Goal: Task Accomplishment & Management: Complete application form

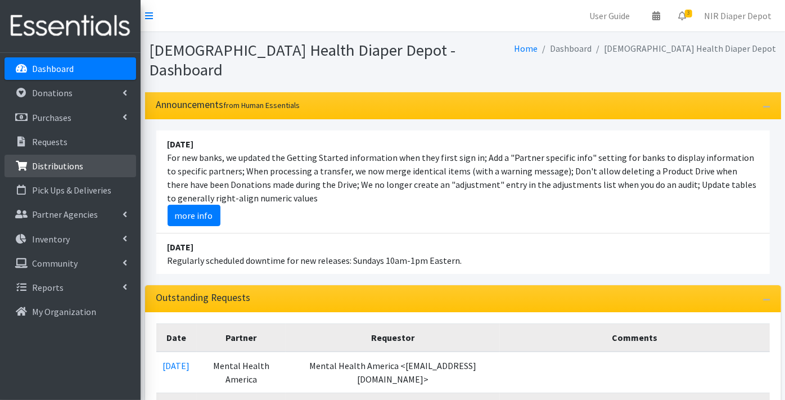
click at [45, 164] on p "Distributions" at bounding box center [57, 165] width 51 height 11
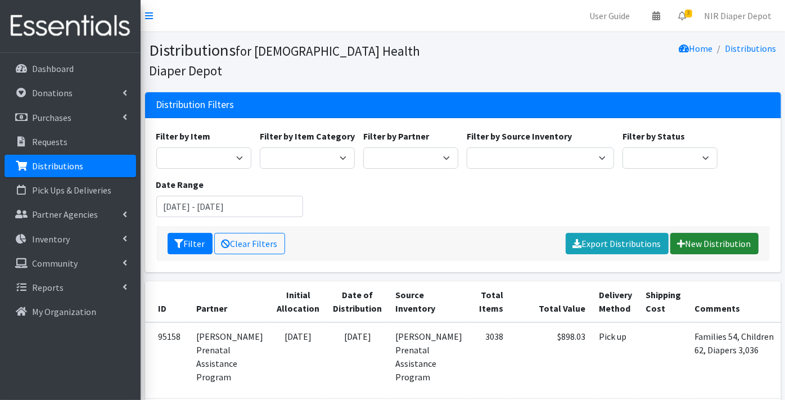
click at [737, 233] on link "New Distribution" at bounding box center [714, 243] width 88 height 21
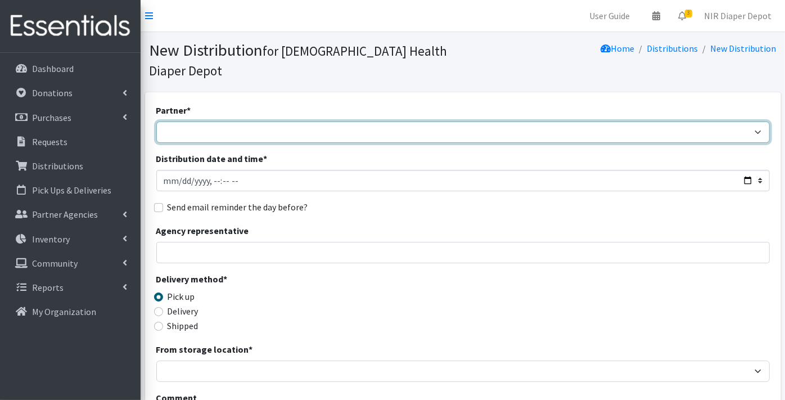
click at [187, 121] on select "ANEW Minitries Crown Point Prenatal Assistance [PERSON_NAME] Prenatal Assistanc…" at bounding box center [463, 131] width 614 height 21
select select "2984"
click at [156, 121] on select "ANEW Minitries Crown Point Prenatal Assistance [PERSON_NAME] Prenatal Assistanc…" at bounding box center [463, 131] width 614 height 21
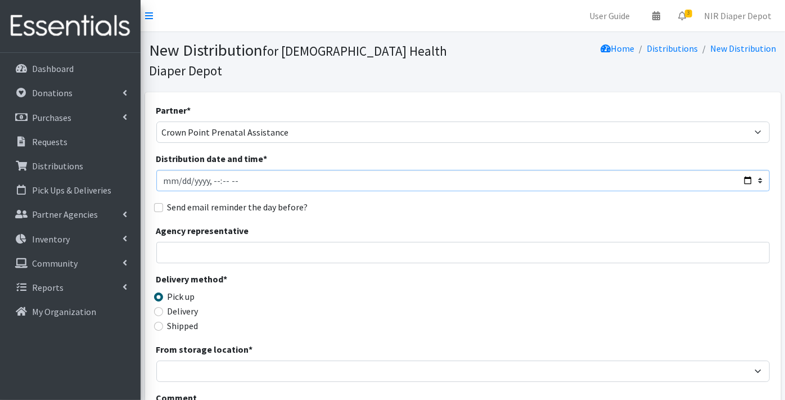
click at [182, 170] on input "Distribution date and time *" at bounding box center [463, 180] width 614 height 21
type input "[DATE]T23:59"
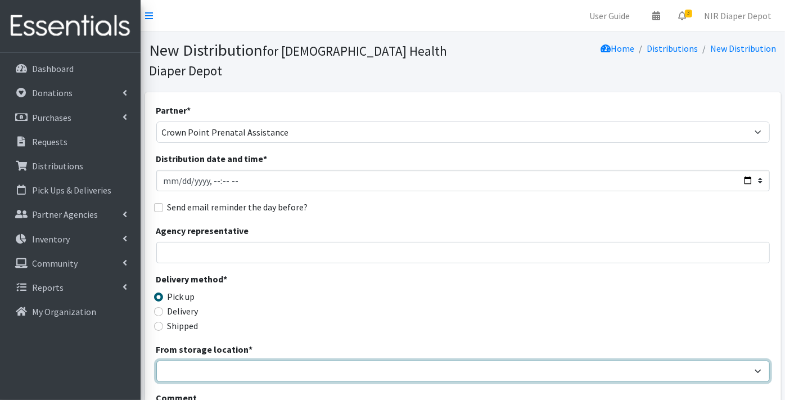
click at [191, 360] on select "Crown Point Bulk Storage Crown Point Prenatal Assistance Program Grant Car Seat…" at bounding box center [463, 370] width 614 height 21
select select "306"
click at [156, 360] on select "Crown Point Bulk Storage Crown Point Prenatal Assistance Program Grant Car Seat…" at bounding box center [463, 370] width 614 height 21
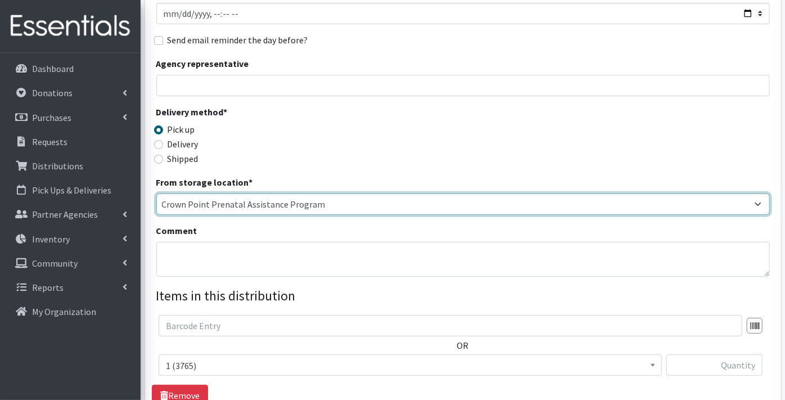
scroll to position [250, 0]
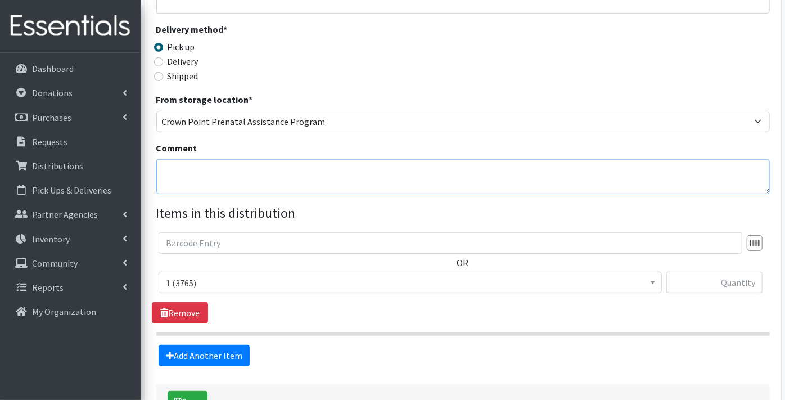
click at [181, 159] on textarea "Comment" at bounding box center [463, 176] width 614 height 35
type textarea "Families 59, Children 77, Diapers 3885"
click at [723, 272] on input "text" at bounding box center [714, 282] width 96 height 21
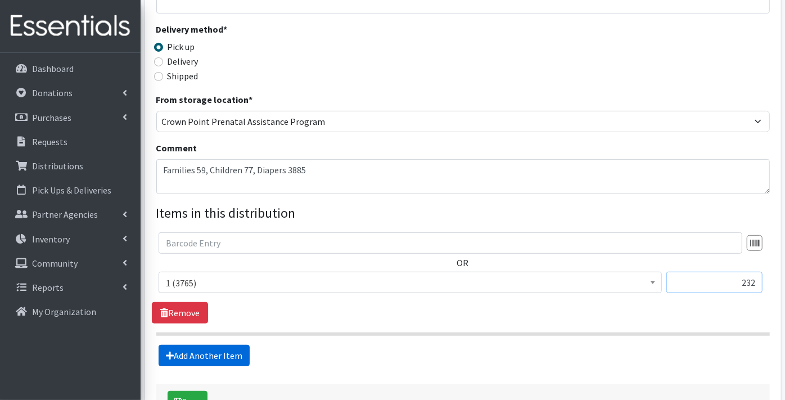
type input "232"
click at [189, 345] on link "Add Another Item" at bounding box center [204, 355] width 91 height 21
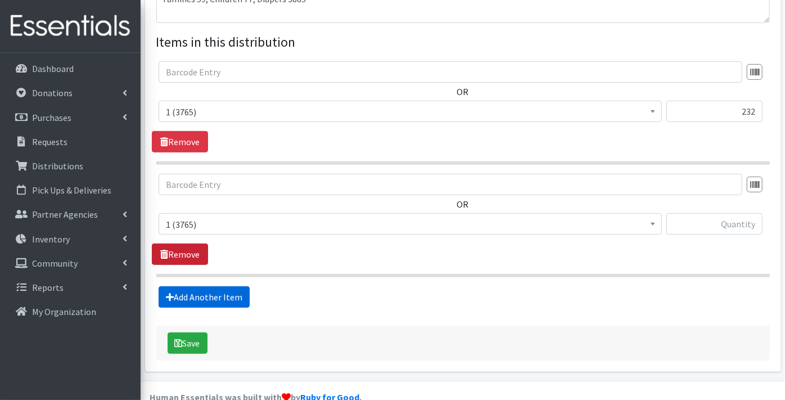
scroll to position [422, 0]
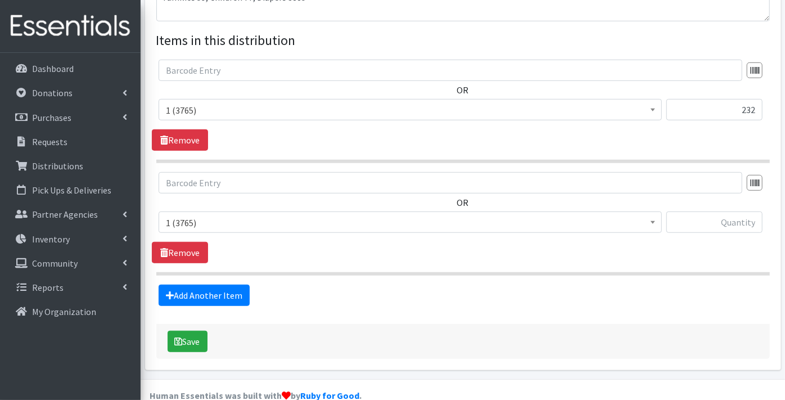
click at [205, 215] on span "1 (3765)" at bounding box center [410, 223] width 489 height 16
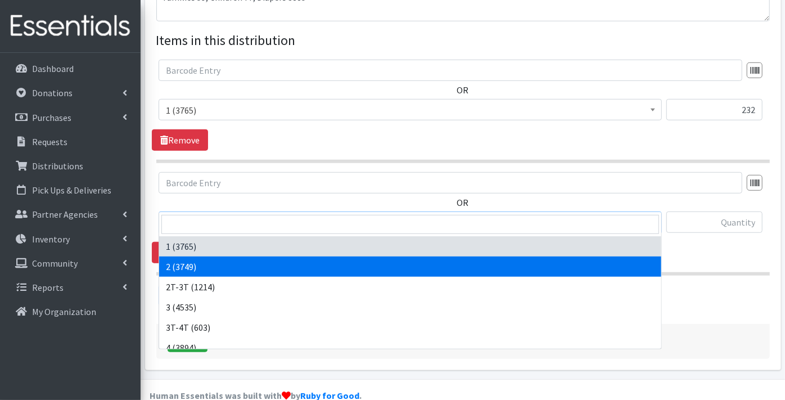
select select "9186"
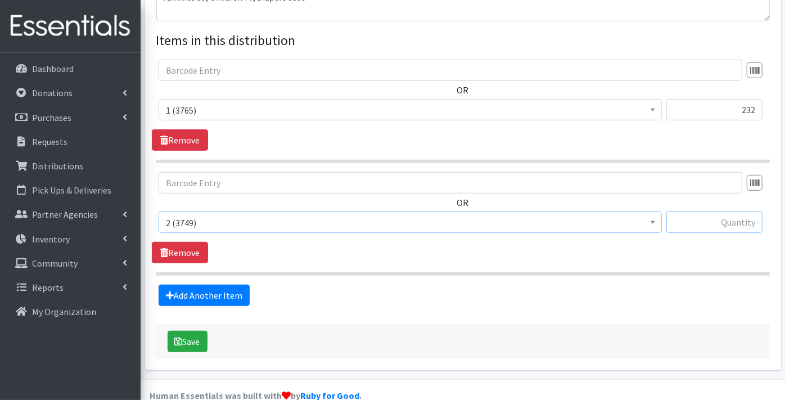
click at [720, 211] on input "text" at bounding box center [714, 221] width 96 height 21
type input "533"
click at [199, 285] on link "Add Another Item" at bounding box center [204, 295] width 91 height 21
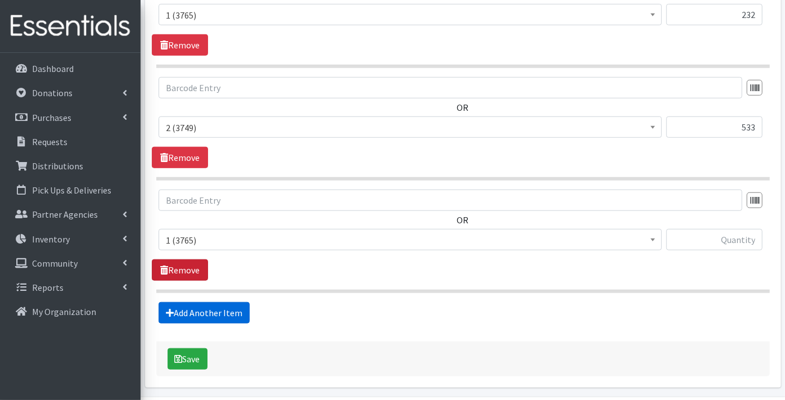
scroll to position [534, 0]
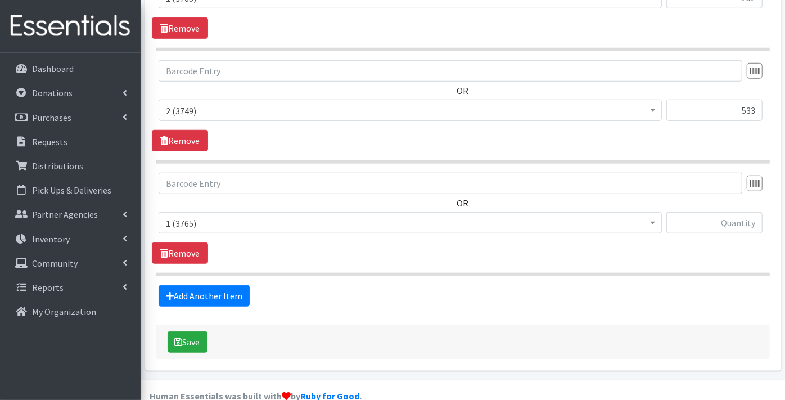
click at [194, 215] on span "1 (3765)" at bounding box center [410, 223] width 489 height 16
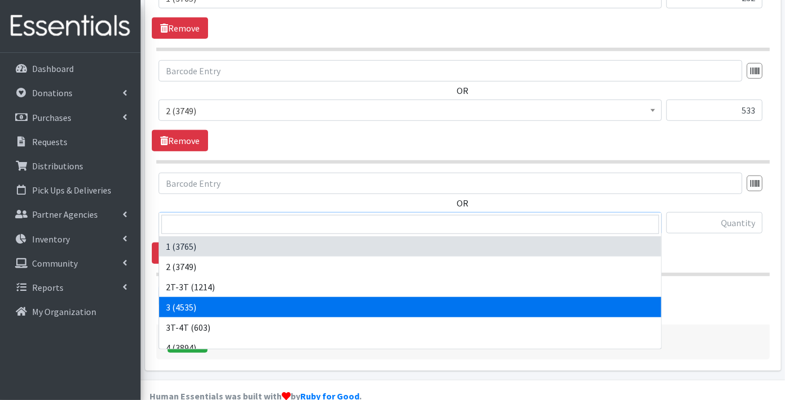
select select "9187"
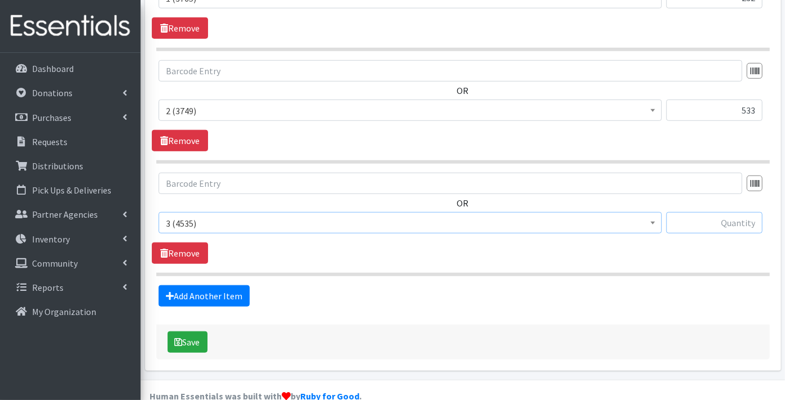
click at [713, 212] on input "text" at bounding box center [714, 222] width 96 height 21
type input "504"
click at [175, 285] on link "Add Another Item" at bounding box center [204, 295] width 91 height 21
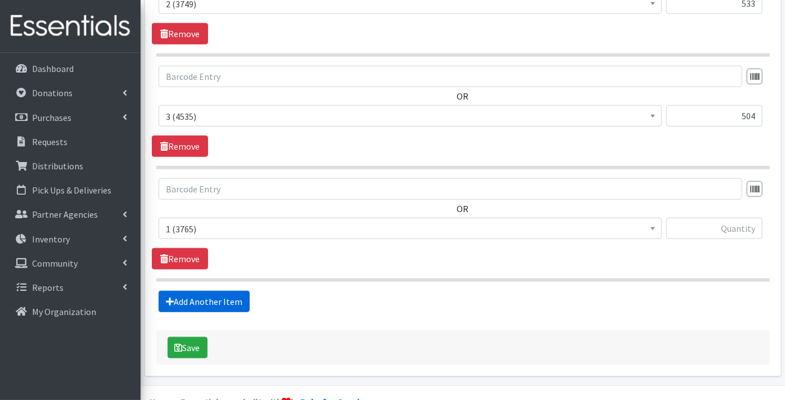
scroll to position [646, 0]
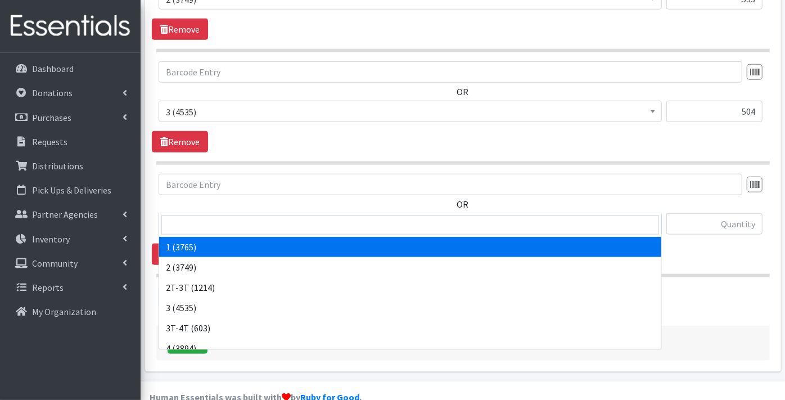
click at [188, 217] on span "1 (3765)" at bounding box center [410, 225] width 489 height 16
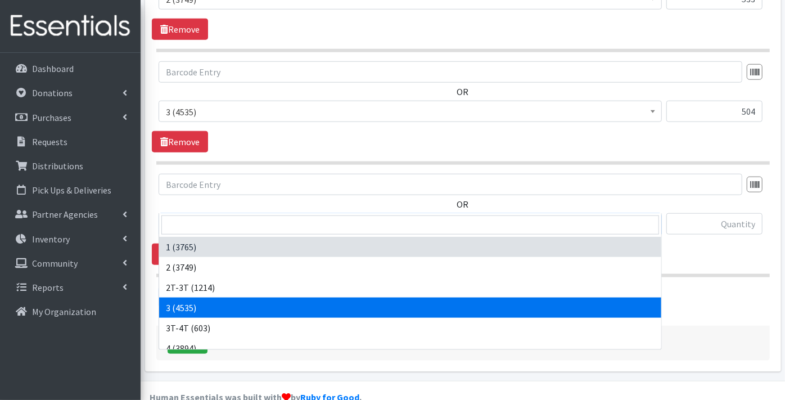
scroll to position [62, 0]
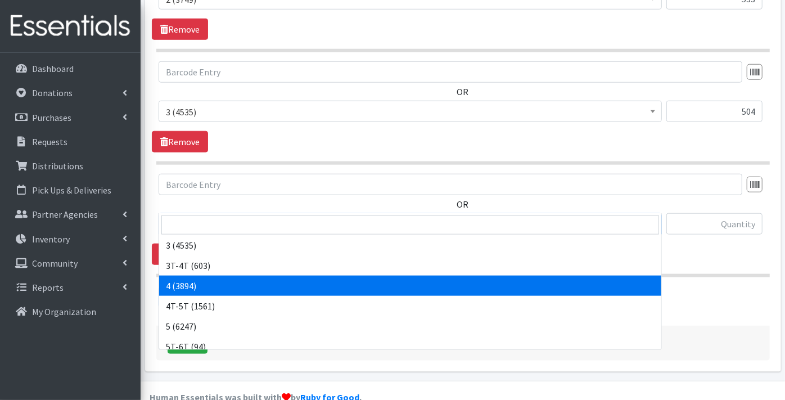
select select "9188"
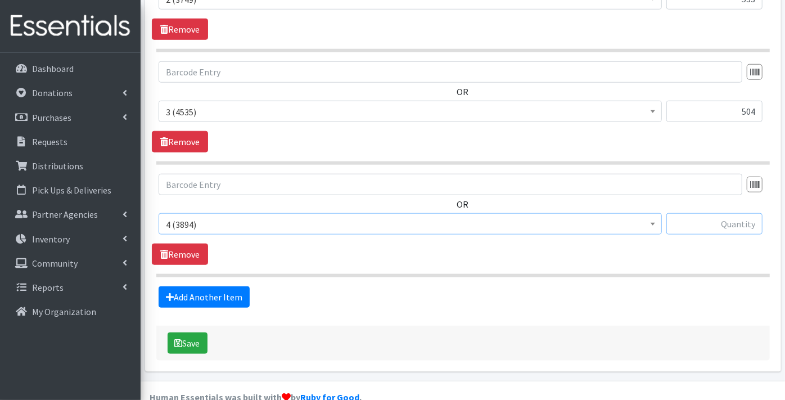
click at [741, 213] on input "text" at bounding box center [714, 223] width 96 height 21
type input "870"
click at [218, 286] on link "Add Another Item" at bounding box center [204, 296] width 91 height 21
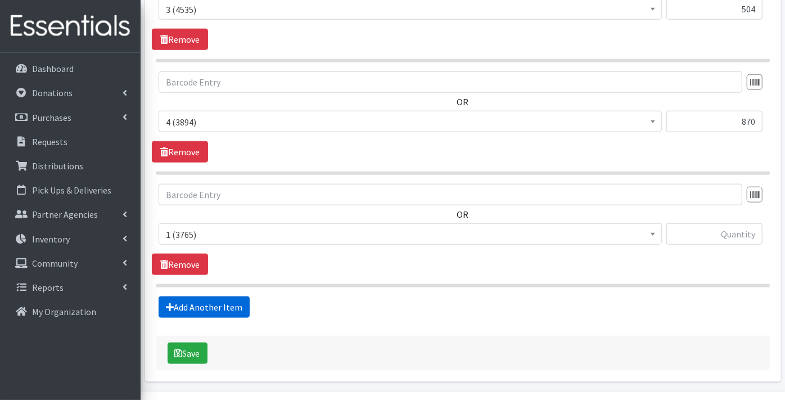
scroll to position [758, 0]
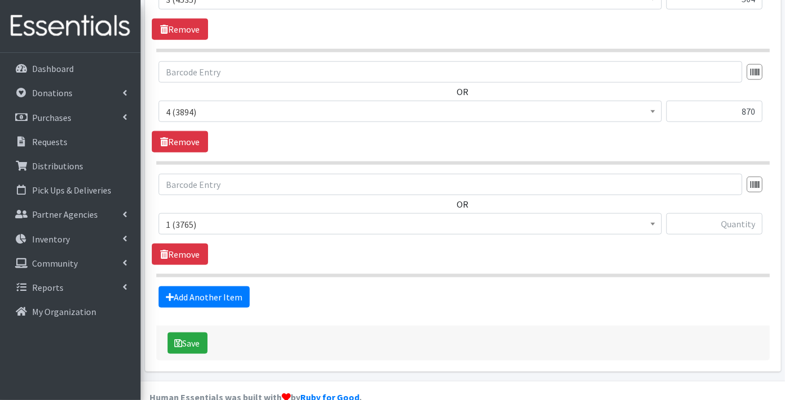
click at [191, 217] on span "1 (3765)" at bounding box center [410, 225] width 489 height 16
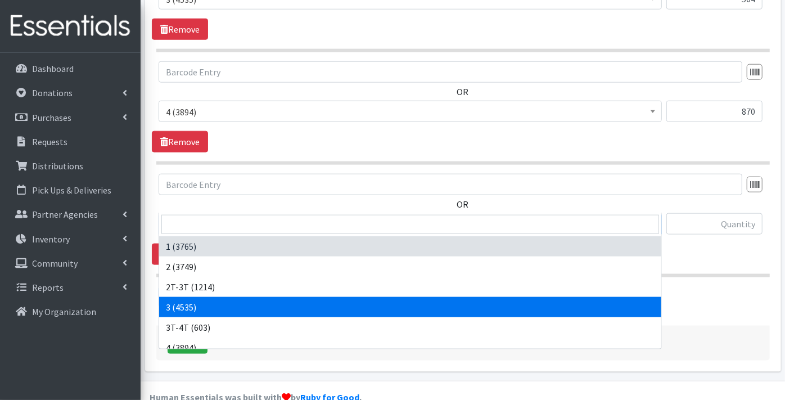
scroll to position [62, 0]
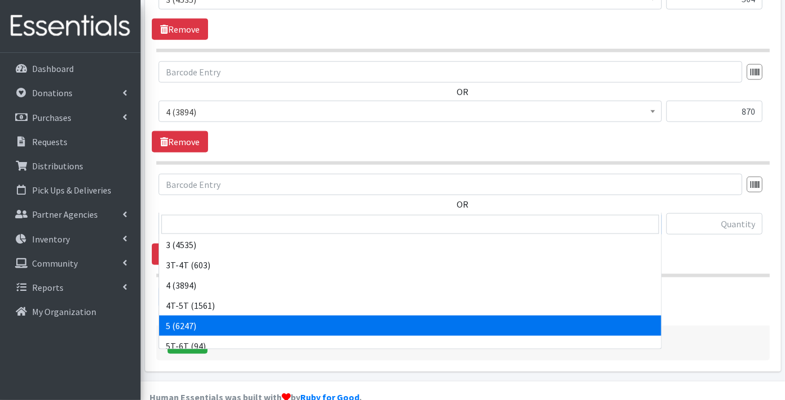
select select "9189"
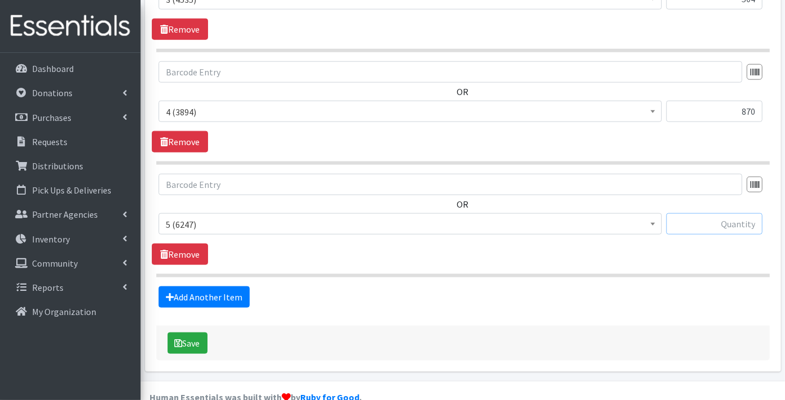
click at [717, 213] on input "text" at bounding box center [714, 223] width 96 height 21
type input "674"
click at [193, 286] on link "Add Another Item" at bounding box center [204, 296] width 91 height 21
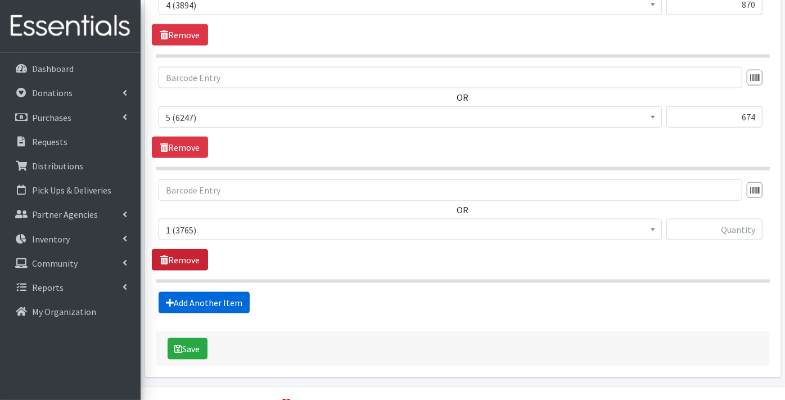
scroll to position [870, 0]
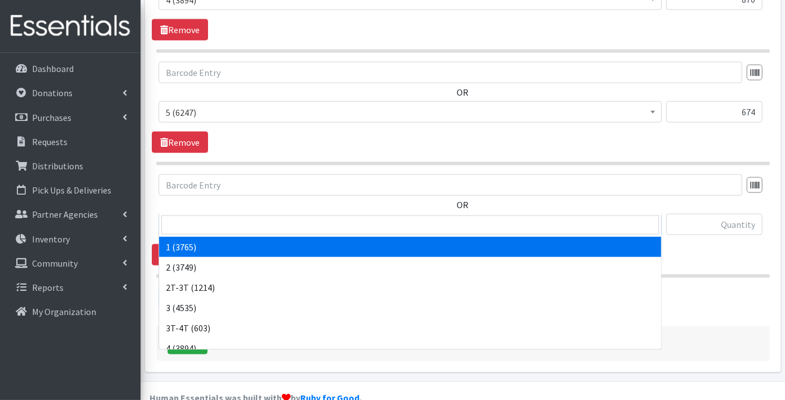
click at [184, 217] on span "1 (3765)" at bounding box center [410, 225] width 489 height 16
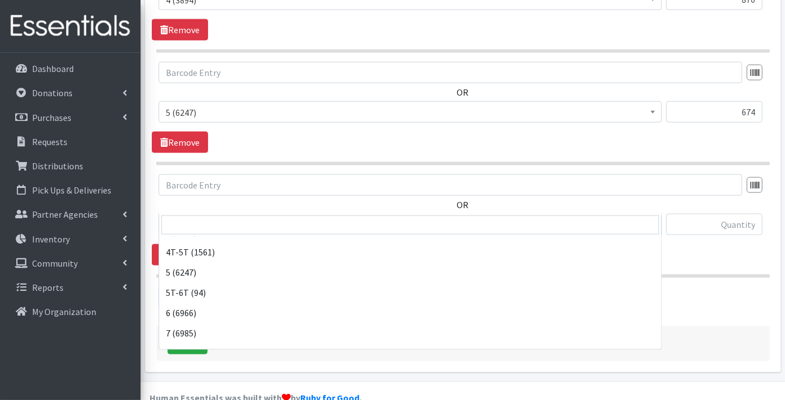
scroll to position [125, 0]
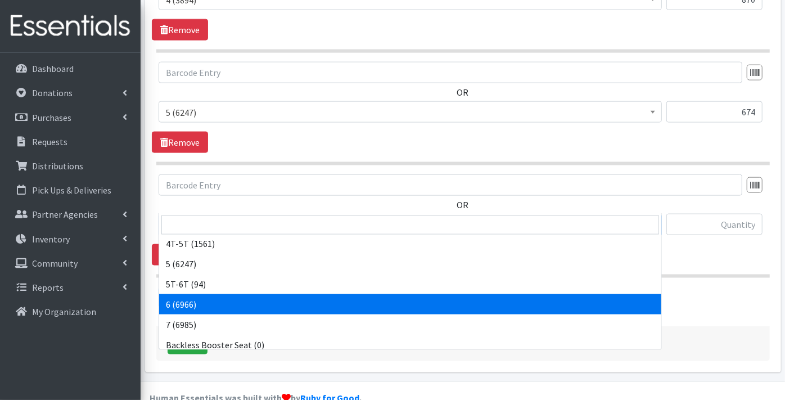
select select "9190"
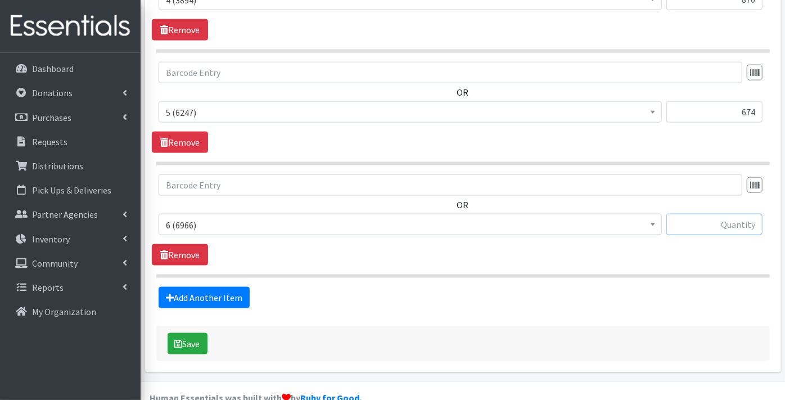
click at [720, 214] on input "text" at bounding box center [714, 224] width 96 height 21
type input "500"
click at [222, 287] on link "Add Another Item" at bounding box center [204, 297] width 91 height 21
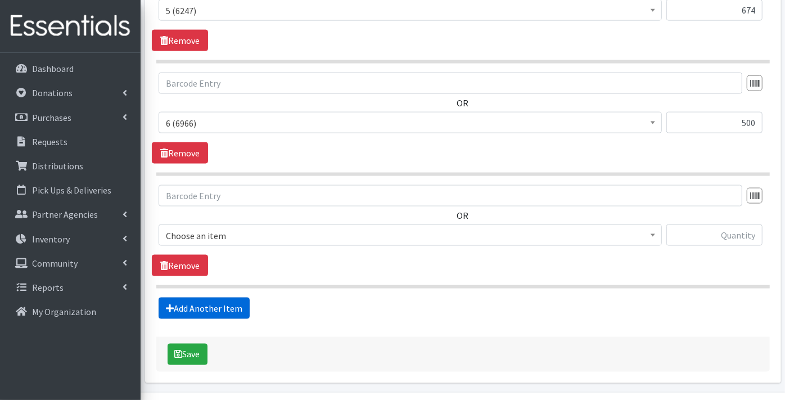
scroll to position [982, 0]
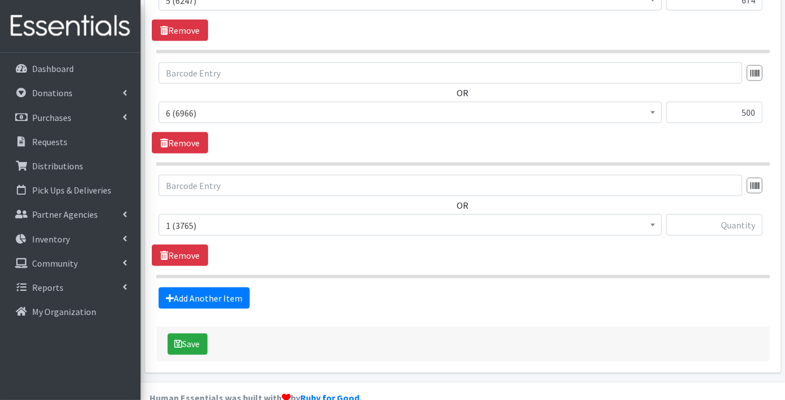
click at [195, 218] on span "1 (3765)" at bounding box center [410, 226] width 489 height 16
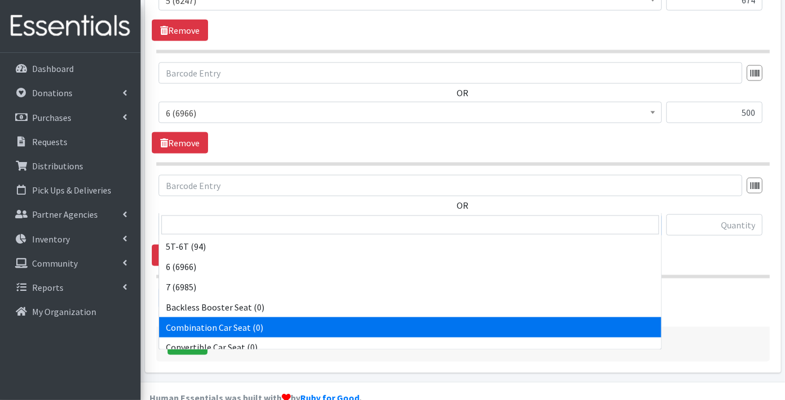
scroll to position [187, 0]
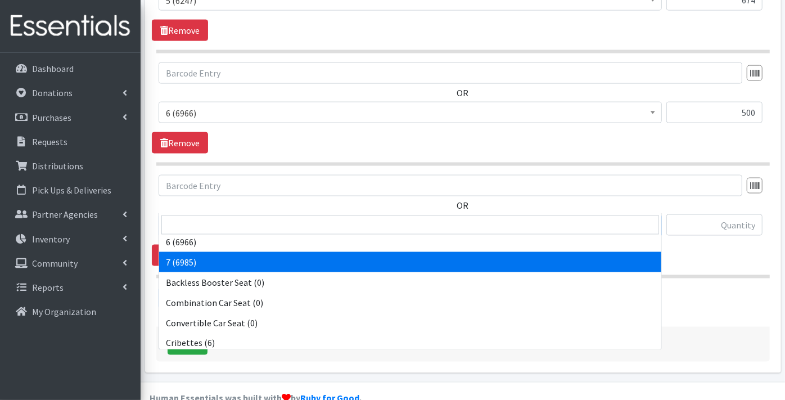
select select "11517"
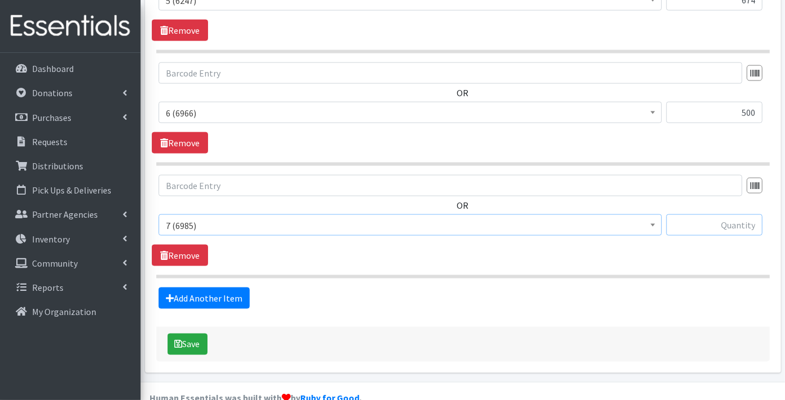
click at [731, 214] on input "text" at bounding box center [714, 224] width 96 height 21
type input "250"
click at [186, 287] on link "Add Another Item" at bounding box center [204, 297] width 91 height 21
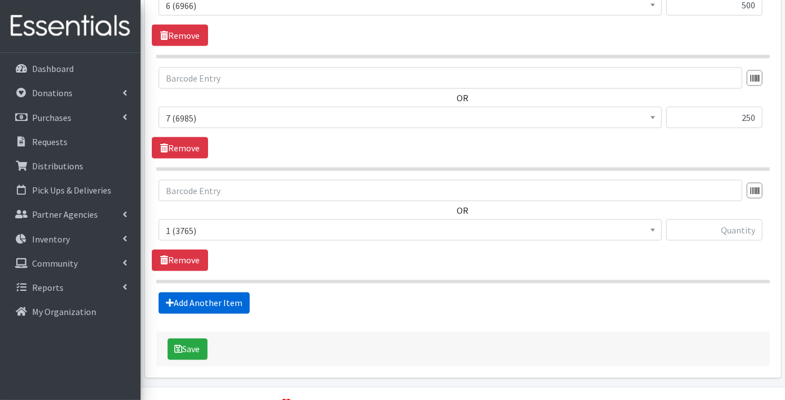
scroll to position [1094, 0]
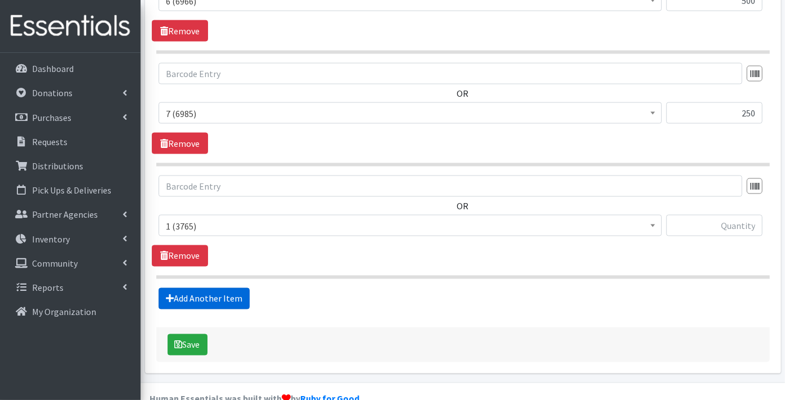
click at [188, 288] on link "Add Another Item" at bounding box center [204, 298] width 91 height 21
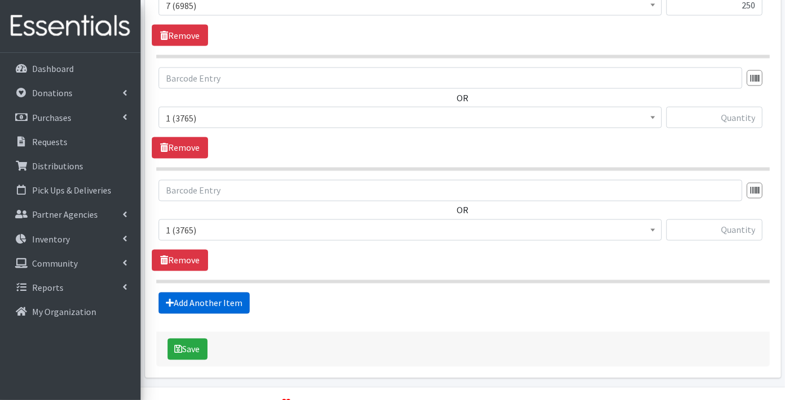
scroll to position [1206, 0]
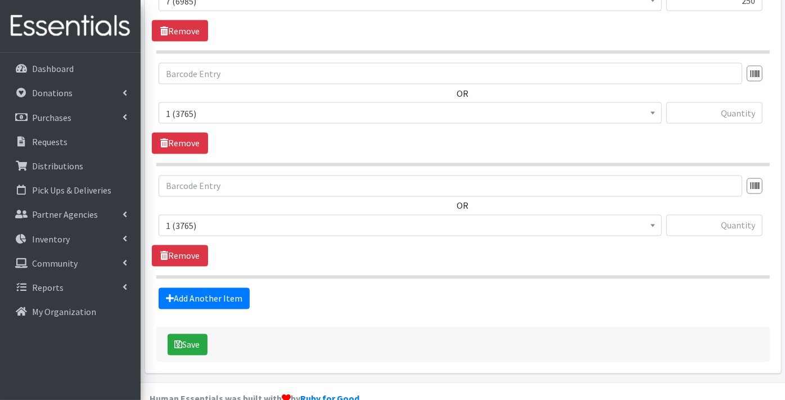
click at [198, 106] on span "1 (3765)" at bounding box center [410, 114] width 489 height 16
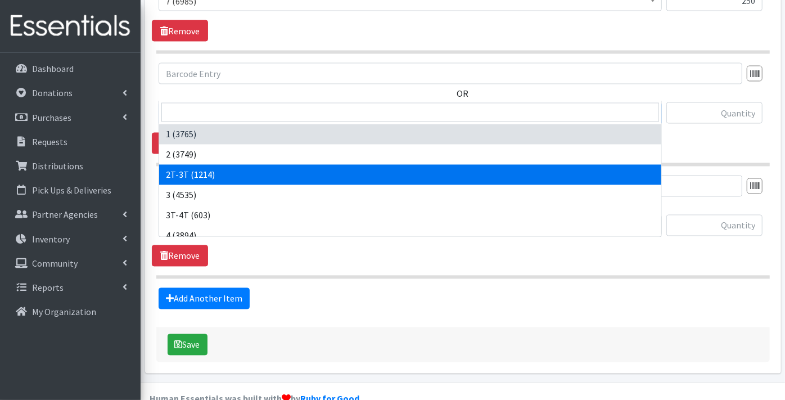
select select "11868"
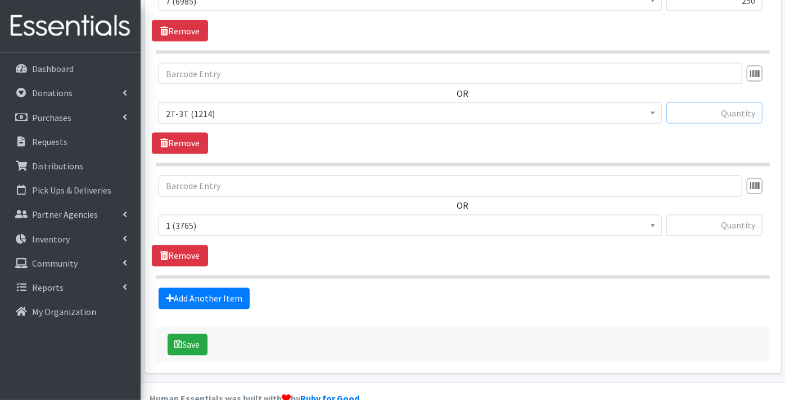
click at [698, 102] on input "text" at bounding box center [714, 112] width 96 height 21
type input "120"
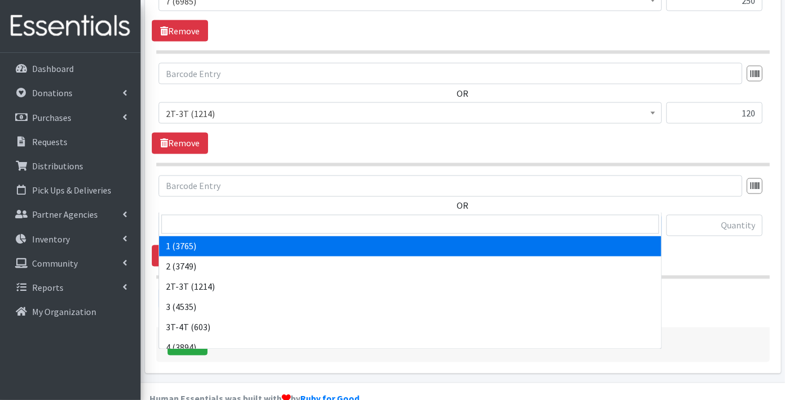
click at [235, 218] on span "1 (3765)" at bounding box center [410, 226] width 489 height 16
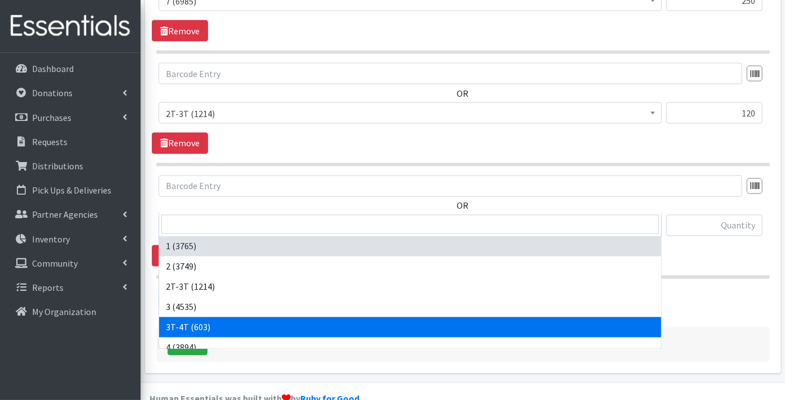
select select "11869"
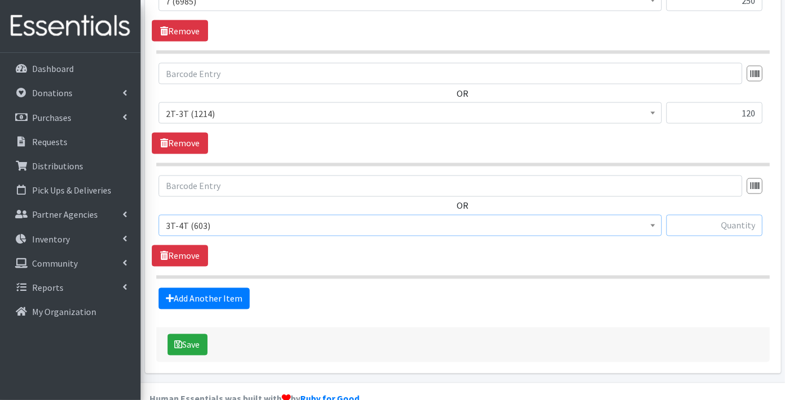
click at [724, 215] on input "text" at bounding box center [714, 225] width 96 height 21
type input "137"
click at [216, 288] on link "Add Another Item" at bounding box center [204, 298] width 91 height 21
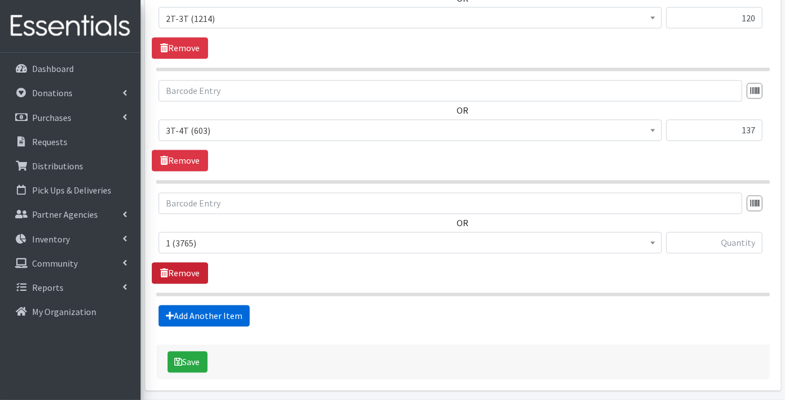
scroll to position [1318, 0]
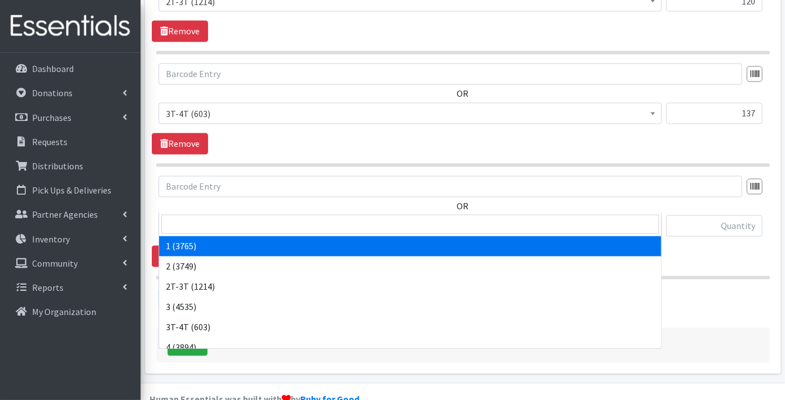
click at [190, 219] on span "1 (3765)" at bounding box center [410, 227] width 489 height 16
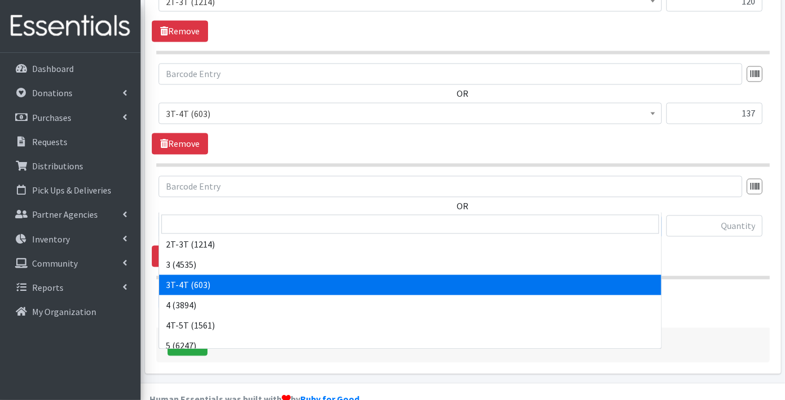
scroll to position [62, 0]
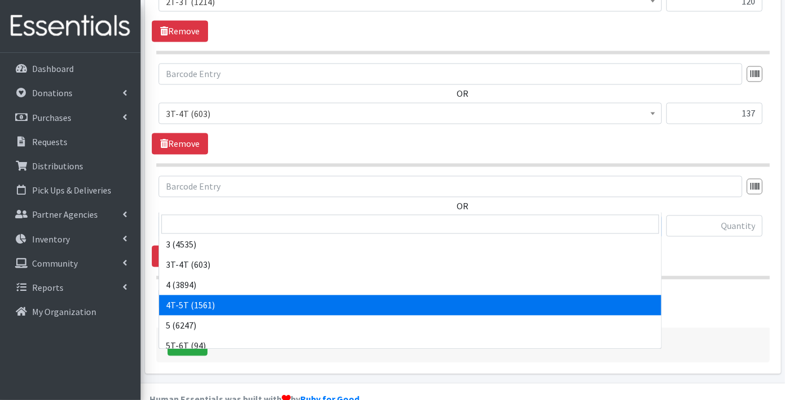
select select "11870"
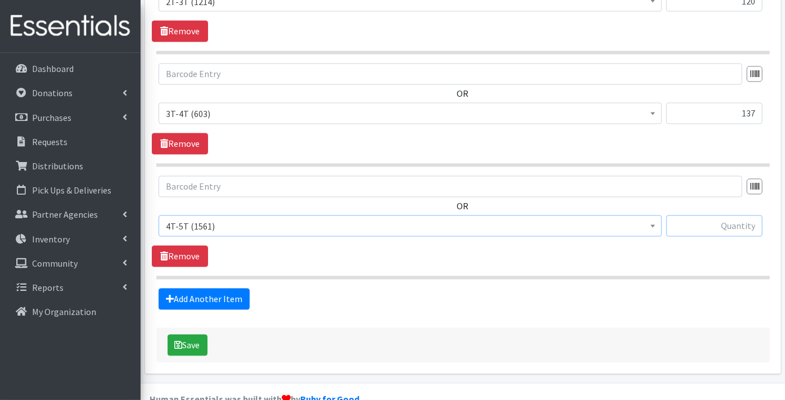
click at [711, 215] on input "text" at bounding box center [714, 225] width 96 height 21
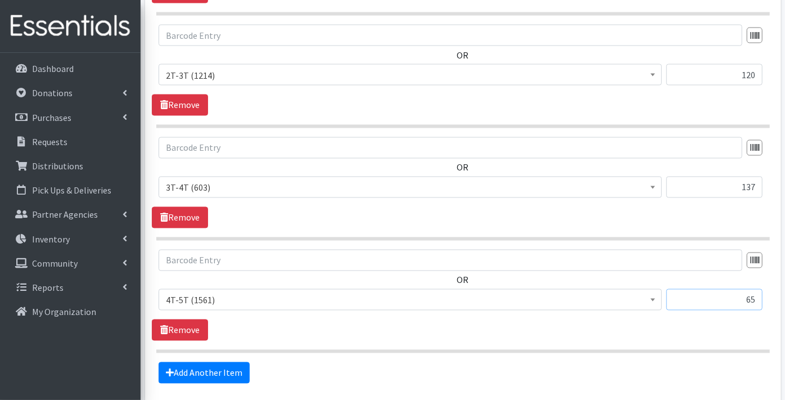
scroll to position [1318, 0]
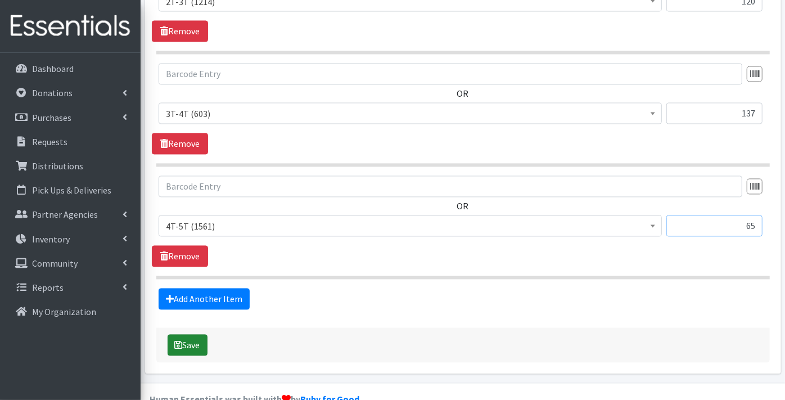
type input "65"
click at [185, 335] on button "Save" at bounding box center [188, 345] width 40 height 21
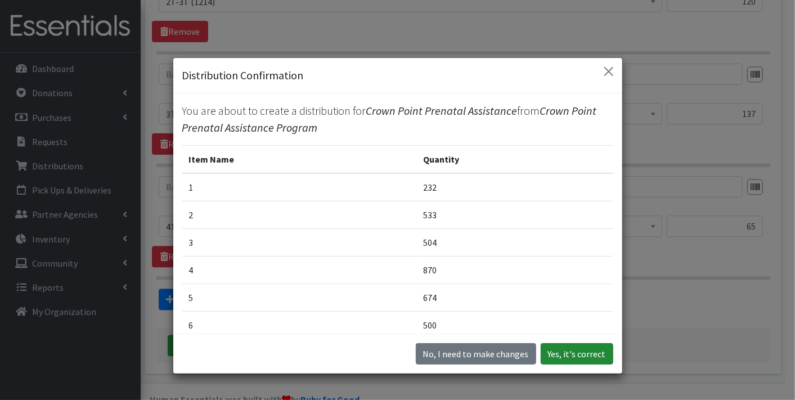
click at [576, 350] on button "Yes, it's correct" at bounding box center [576, 353] width 73 height 21
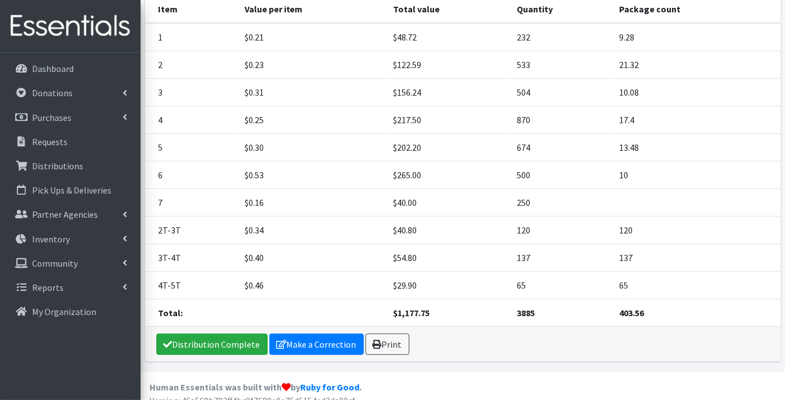
scroll to position [235, 0]
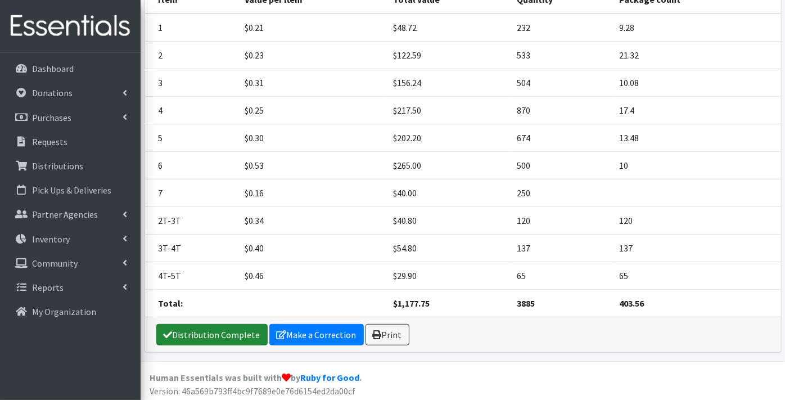
click at [232, 326] on link "Distribution Complete" at bounding box center [211, 334] width 111 height 21
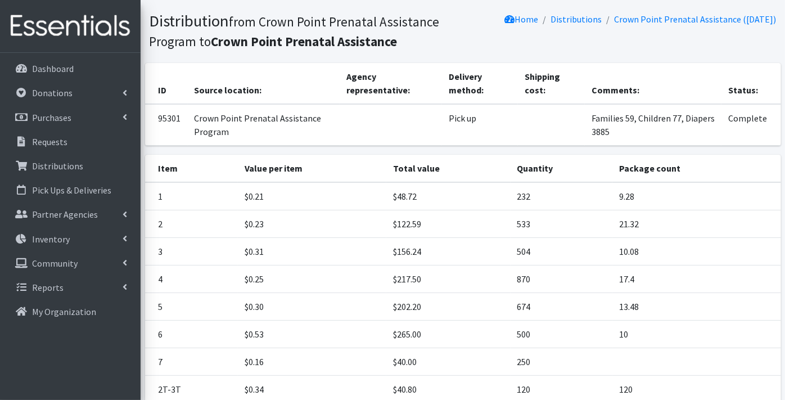
scroll to position [0, 0]
